Goal: Book appointment/travel/reservation

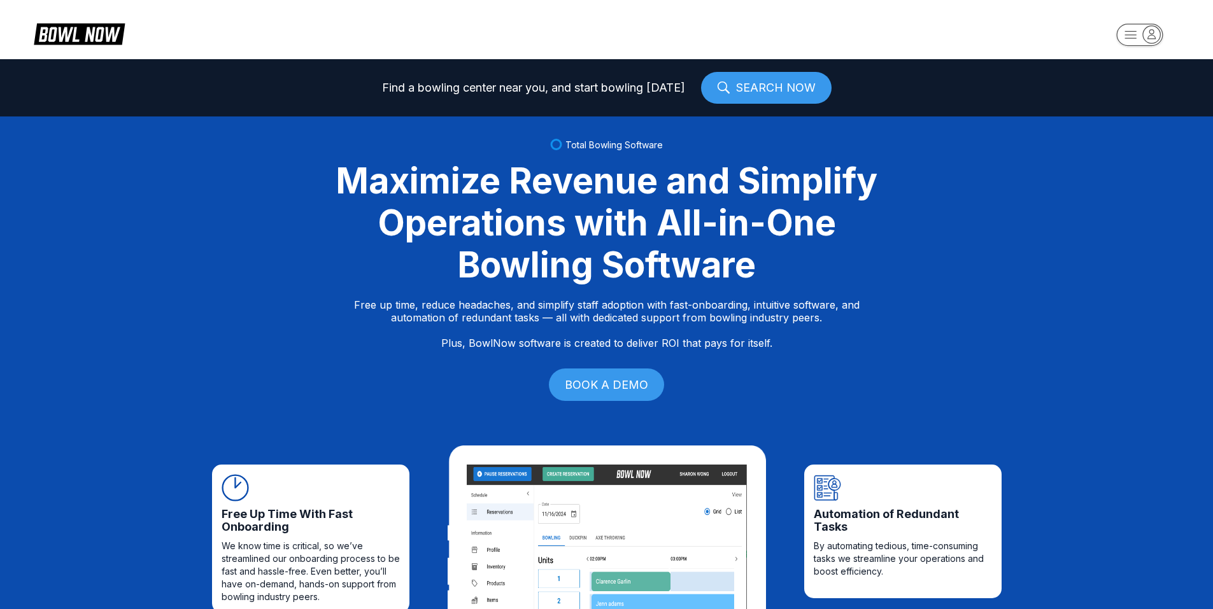
click at [1148, 29] on icon "button" at bounding box center [1151, 33] width 17 height 17
click at [1133, 97] on div "Center Sign In" at bounding box center [1140, 99] width 88 height 22
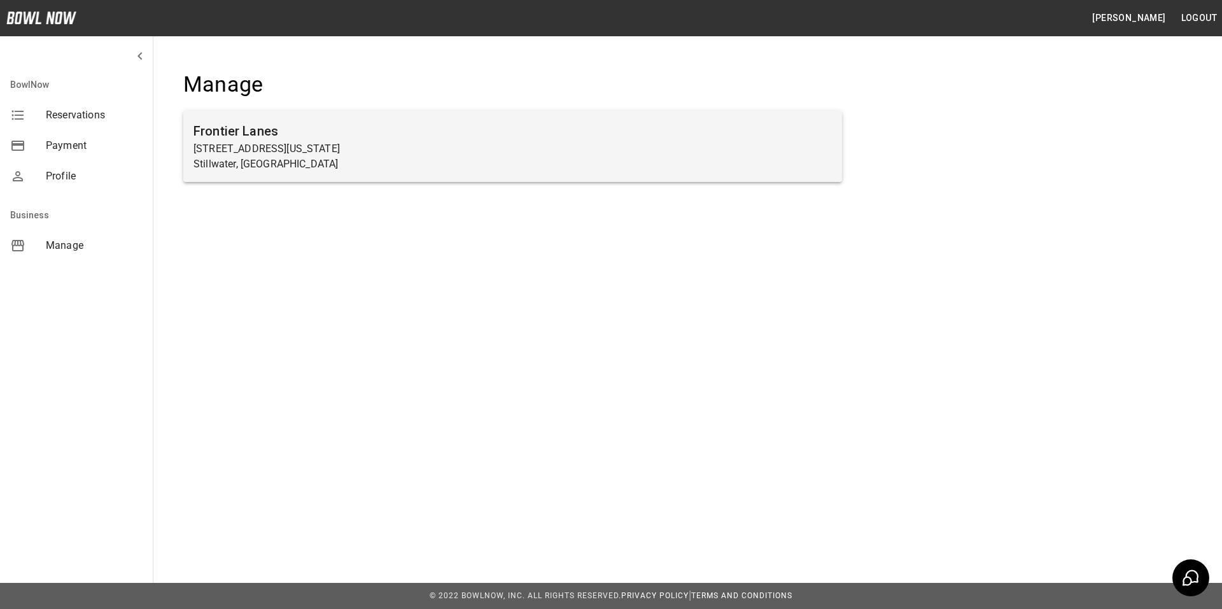
click at [300, 145] on p "3524 North Washington Street" at bounding box center [513, 148] width 639 height 15
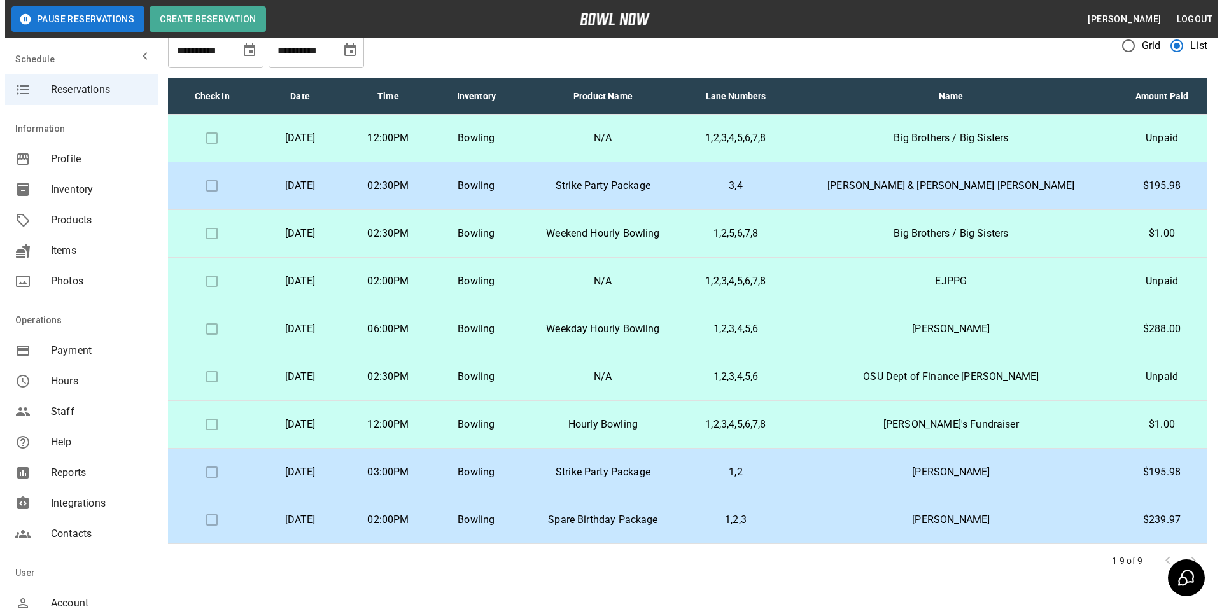
scroll to position [64, 0]
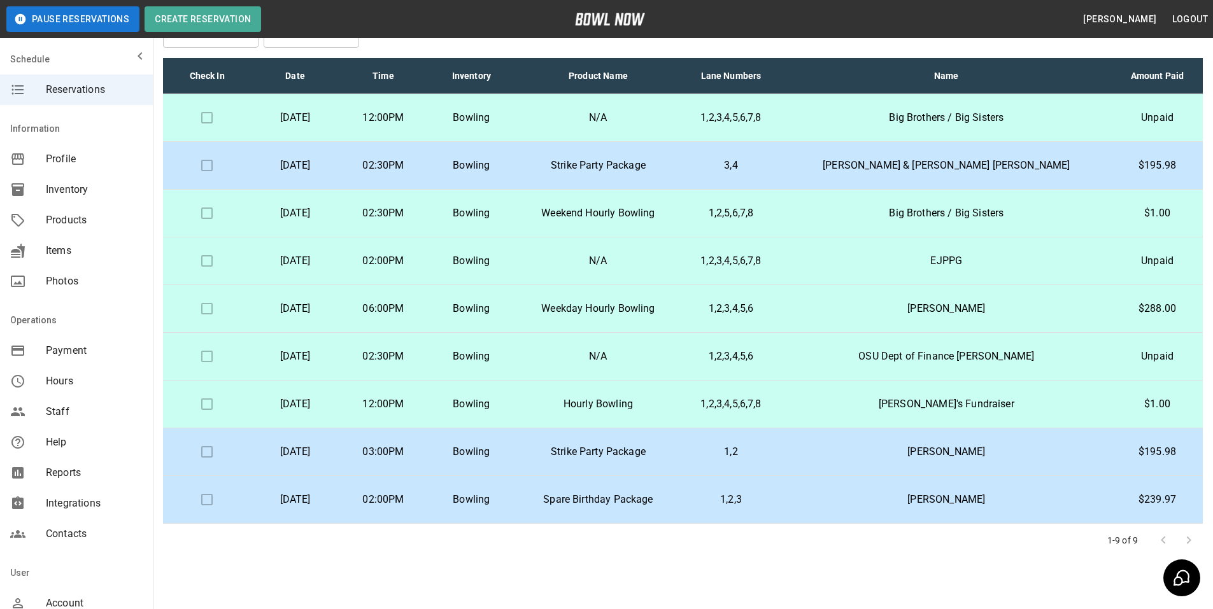
click at [329, 404] on p "Saturday, September 13th" at bounding box center [294, 404] width 67 height 15
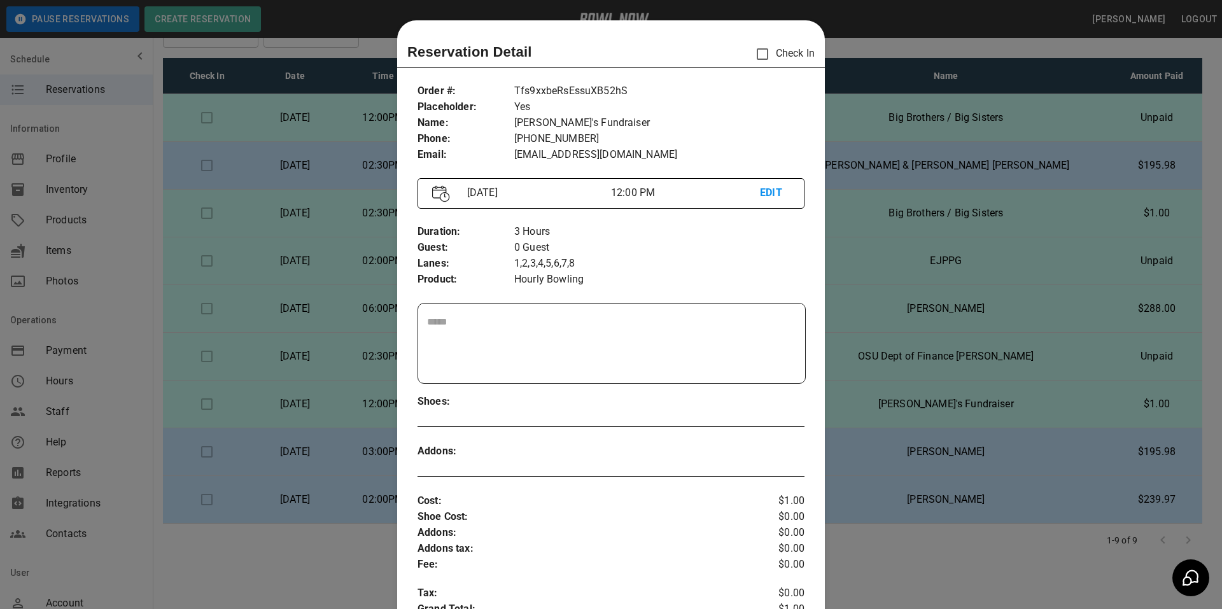
scroll to position [20, 0]
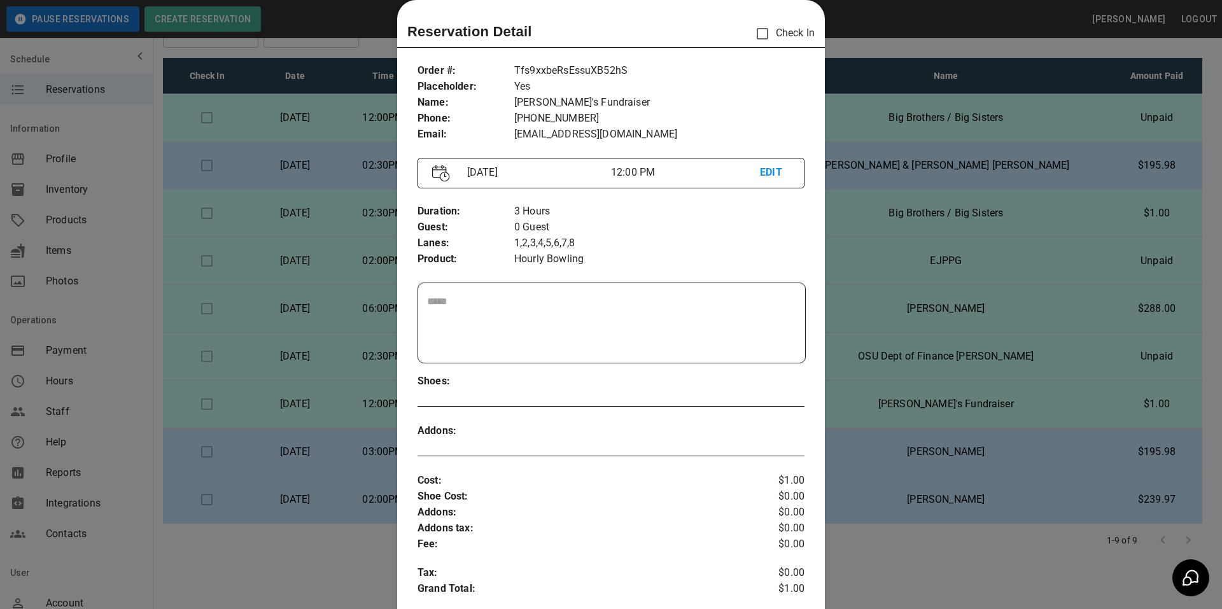
click at [761, 168] on p "EDIT" at bounding box center [775, 173] width 30 height 16
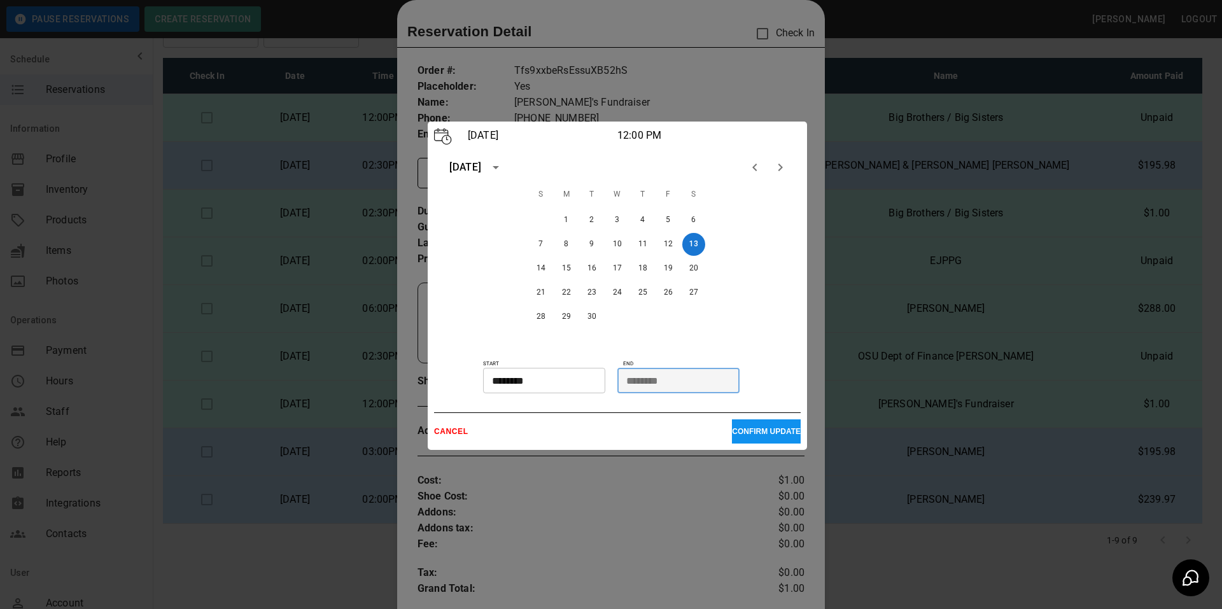
click at [669, 382] on input "********" at bounding box center [674, 380] width 113 height 25
click at [677, 384] on input "********" at bounding box center [674, 380] width 113 height 25
click at [639, 382] on input "********" at bounding box center [674, 380] width 113 height 25
click at [555, 376] on input "********" at bounding box center [539, 380] width 113 height 25
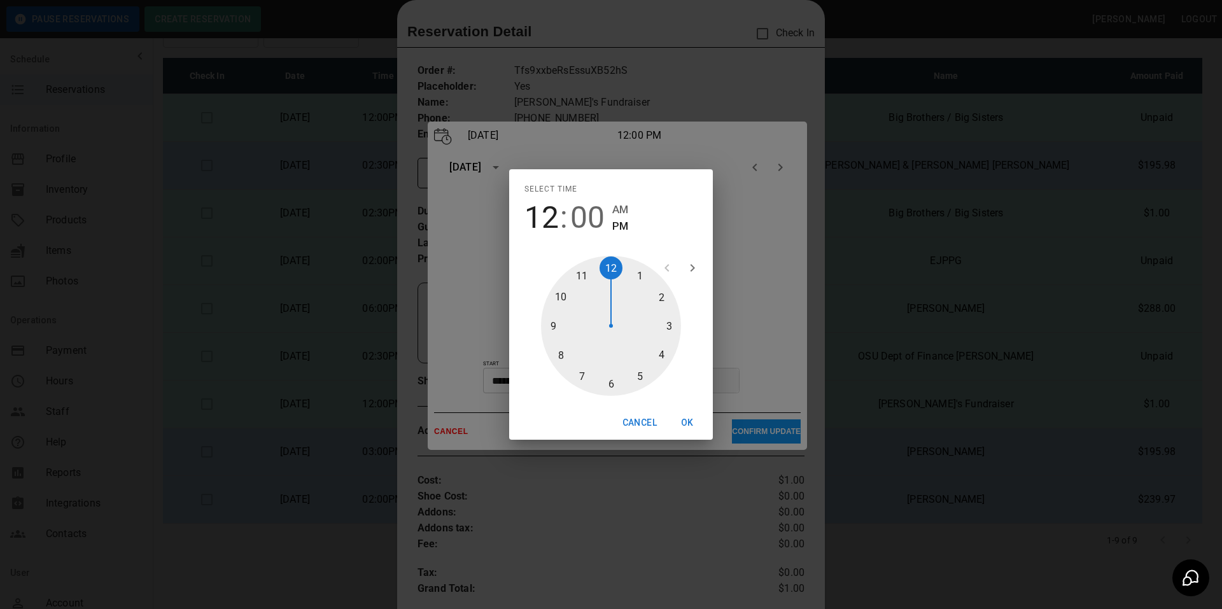
click at [690, 421] on button "OK" at bounding box center [687, 423] width 41 height 24
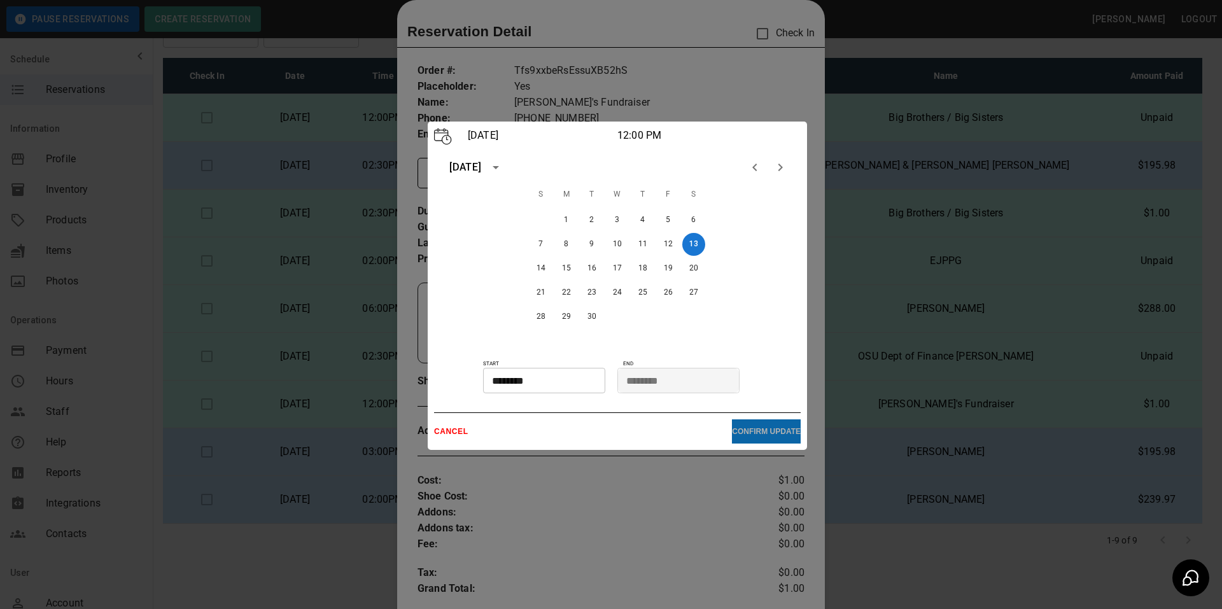
click at [740, 427] on button "CONFIRM UPDATE" at bounding box center [766, 432] width 69 height 24
click at [728, 69] on div at bounding box center [611, 304] width 1222 height 609
click at [780, 164] on icon "Next month" at bounding box center [780, 167] width 15 height 15
click at [754, 164] on icon "Previous month" at bounding box center [754, 167] width 15 height 15
click at [910, 336] on div at bounding box center [611, 304] width 1222 height 609
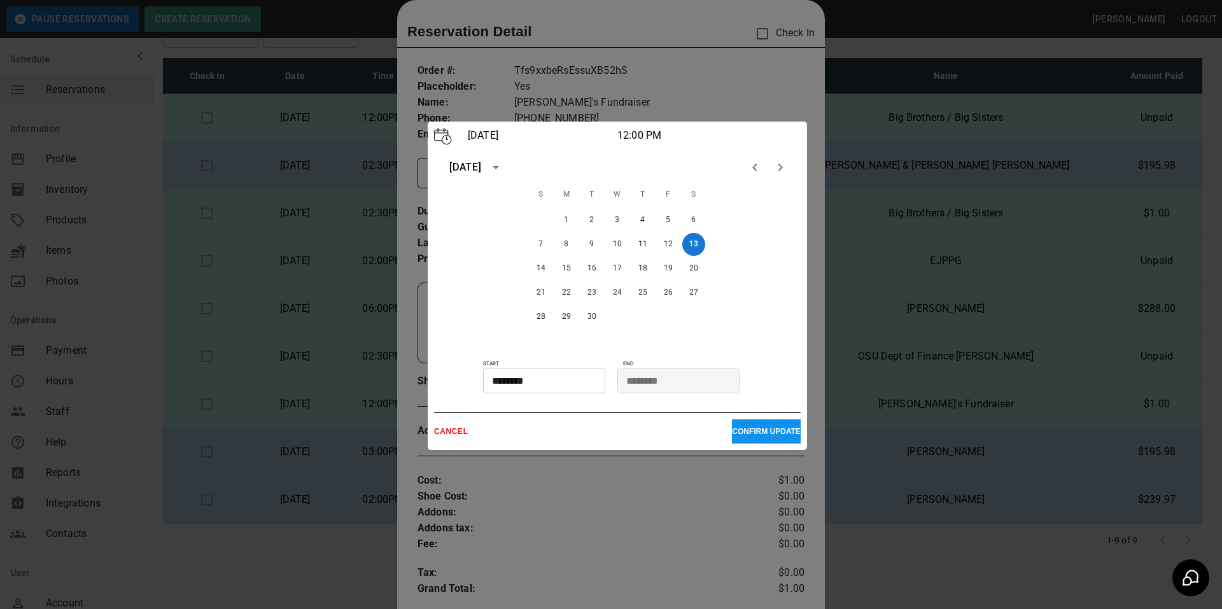
click at [858, 13] on div at bounding box center [611, 304] width 1222 height 609
click at [448, 428] on p "CANCEL" at bounding box center [583, 431] width 298 height 9
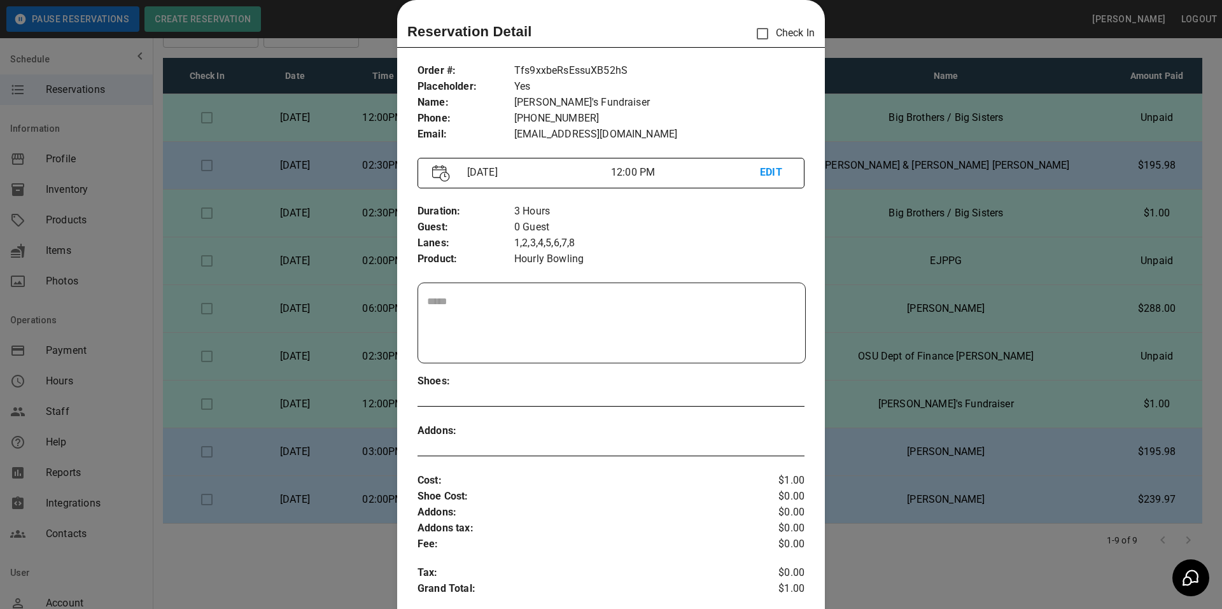
scroll to position [0, 0]
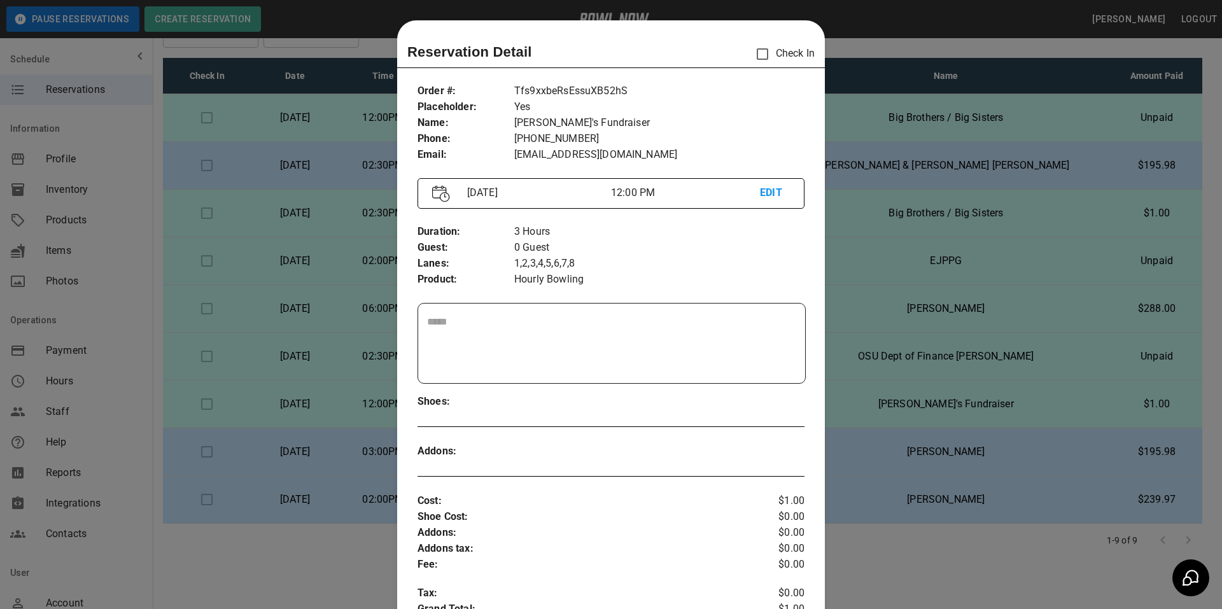
click at [771, 188] on p "EDIT" at bounding box center [775, 193] width 30 height 16
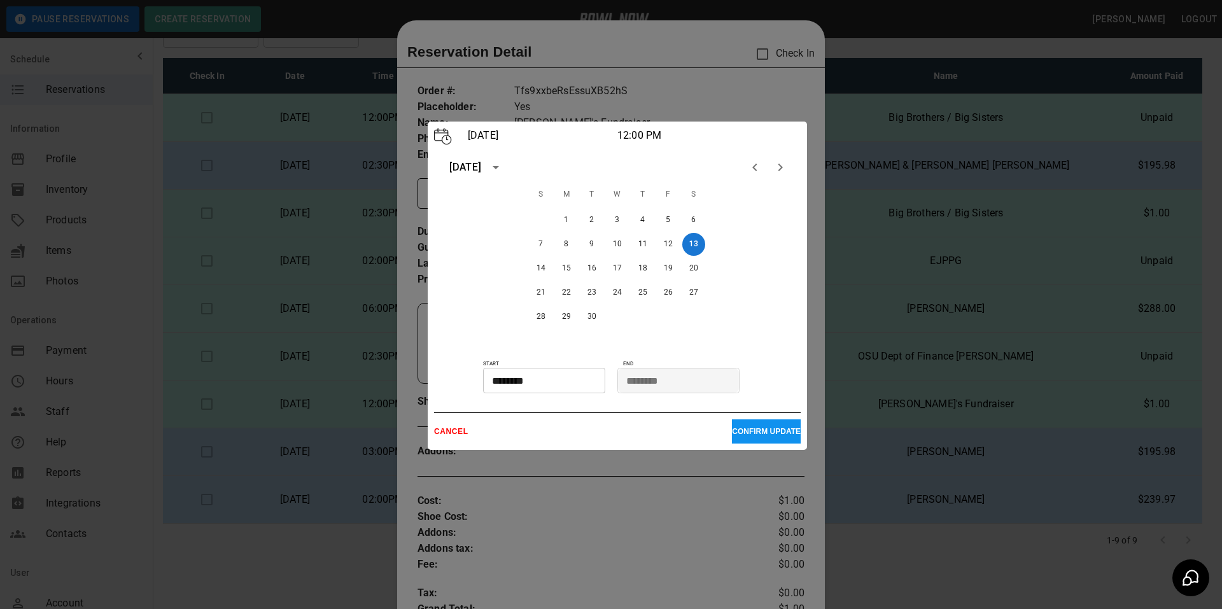
click at [744, 430] on p "CONFIRM UPDATE" at bounding box center [766, 431] width 69 height 9
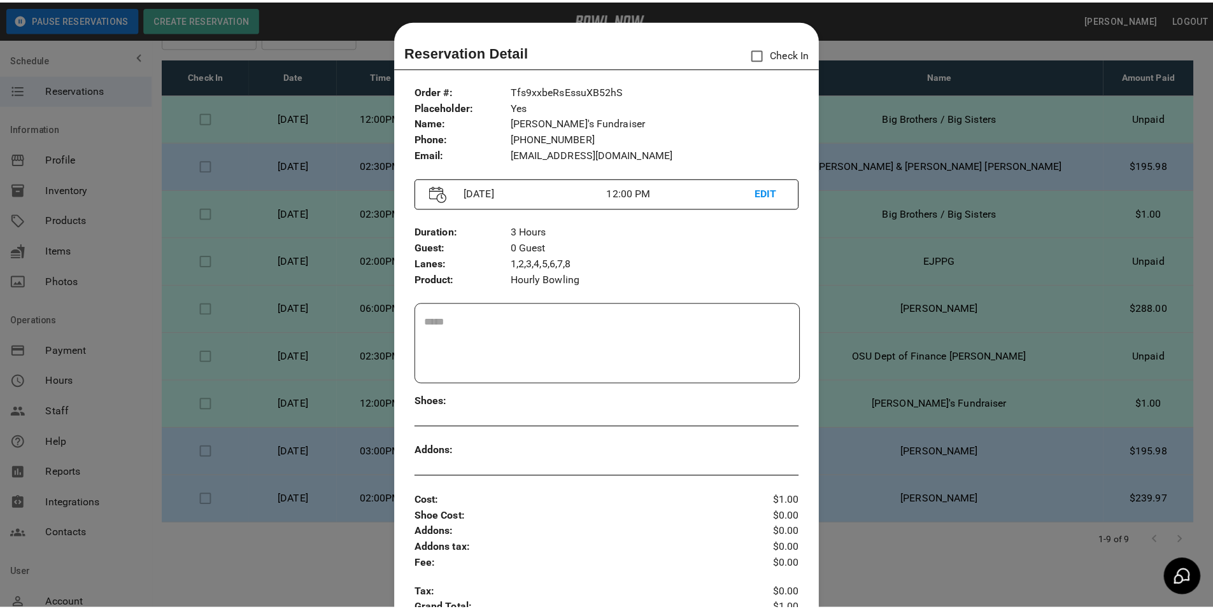
scroll to position [20, 0]
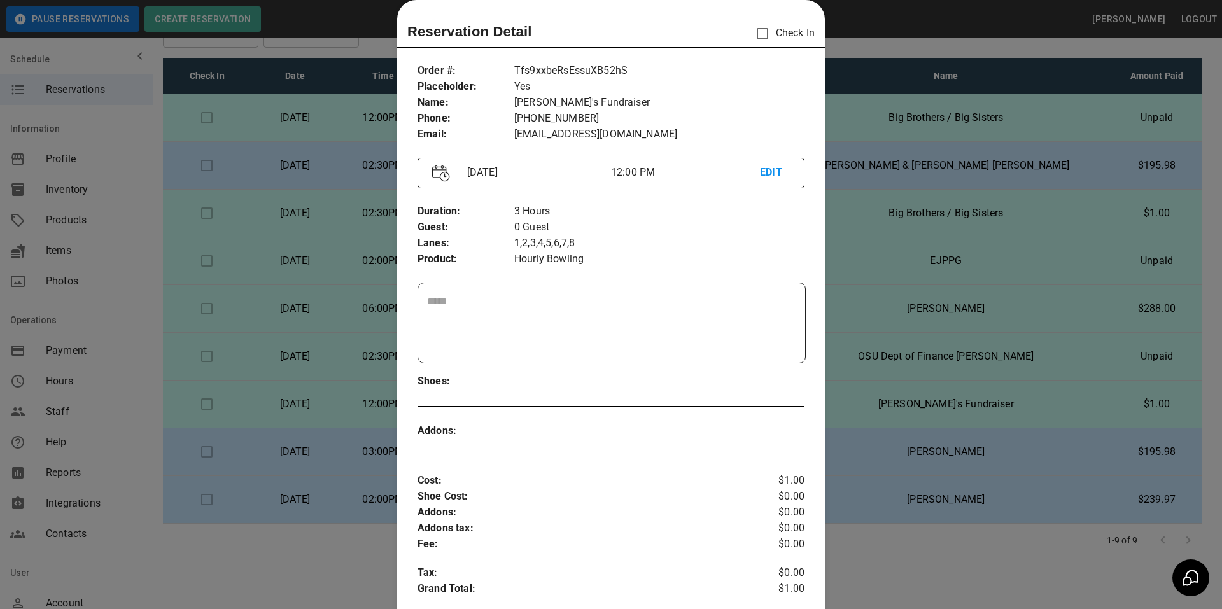
click at [886, 11] on div at bounding box center [611, 304] width 1222 height 609
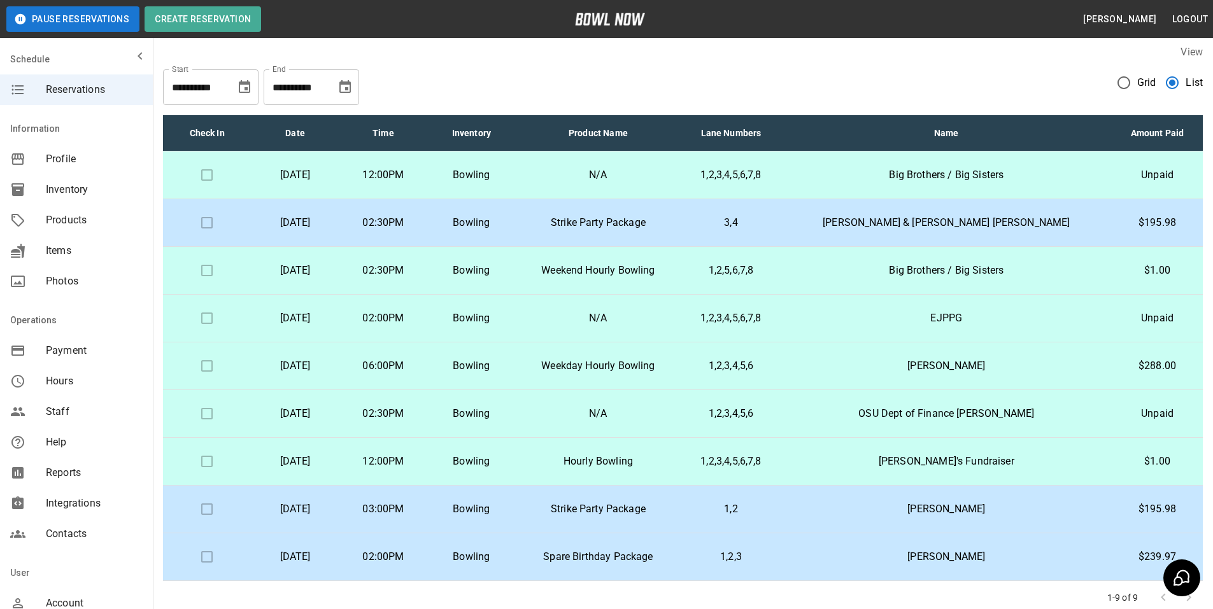
scroll to position [0, 0]
